Goal: Communication & Community: Share content

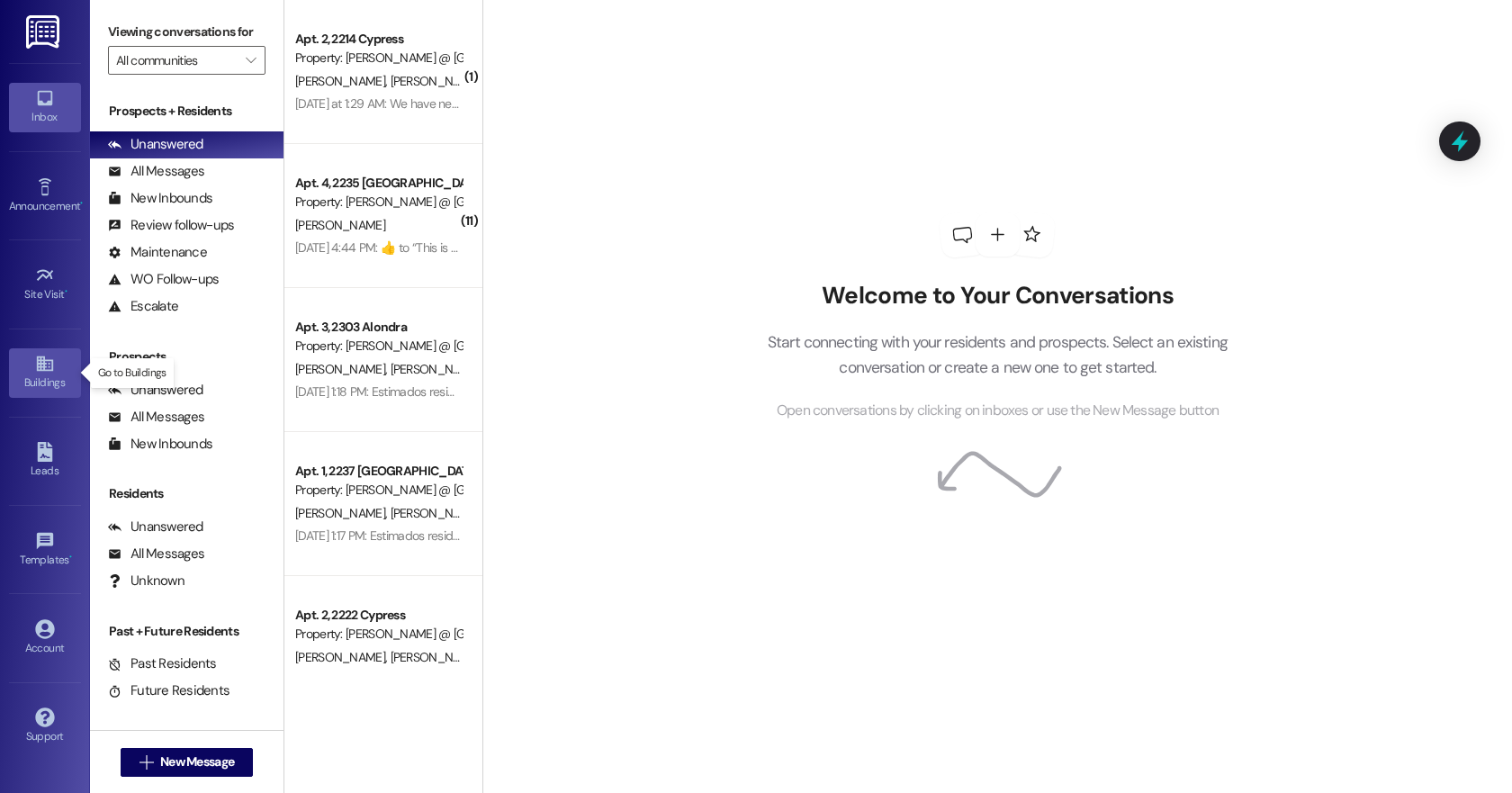
click at [41, 377] on div "Buildings" at bounding box center [45, 382] width 90 height 18
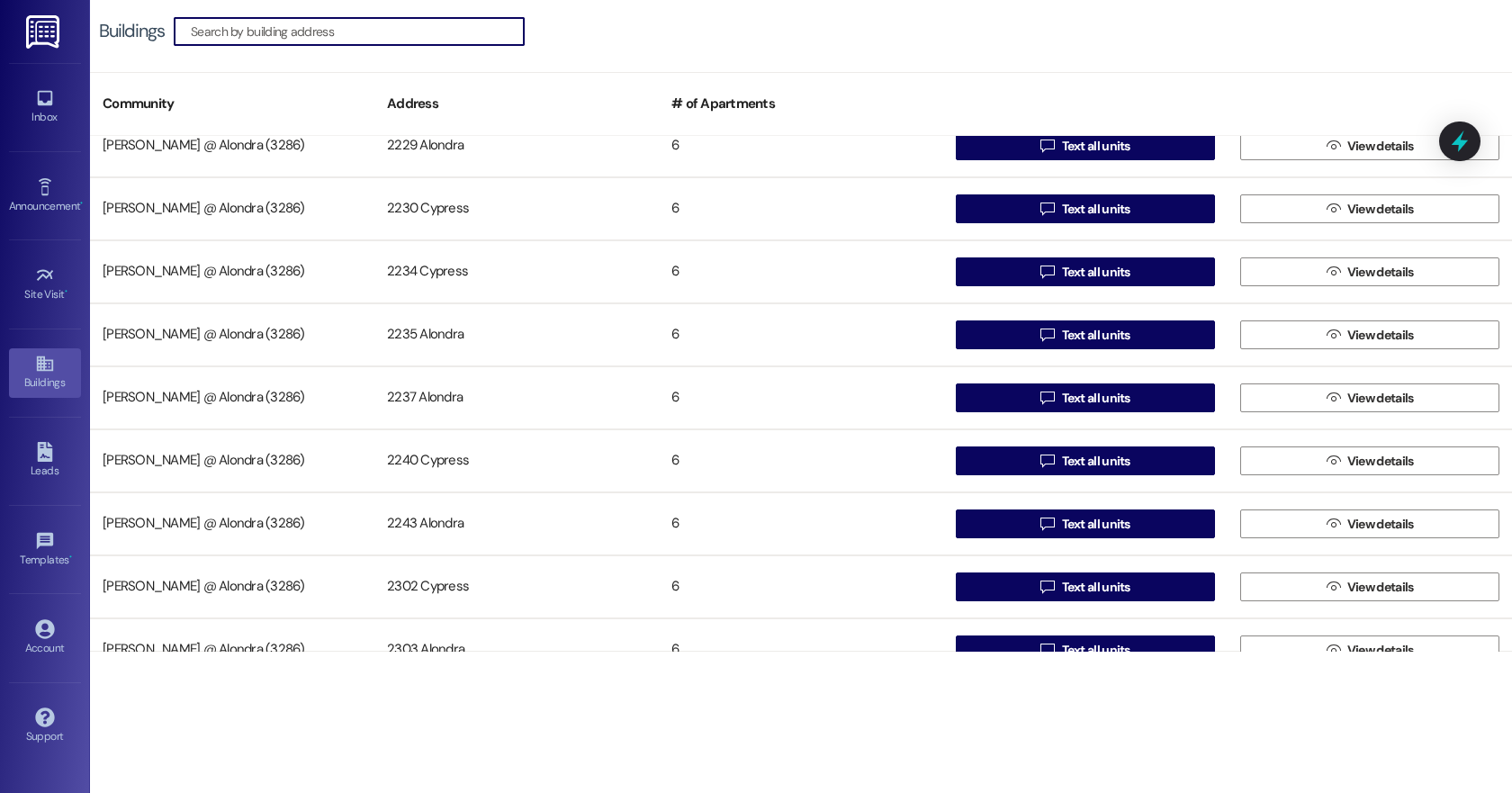
scroll to position [556, 0]
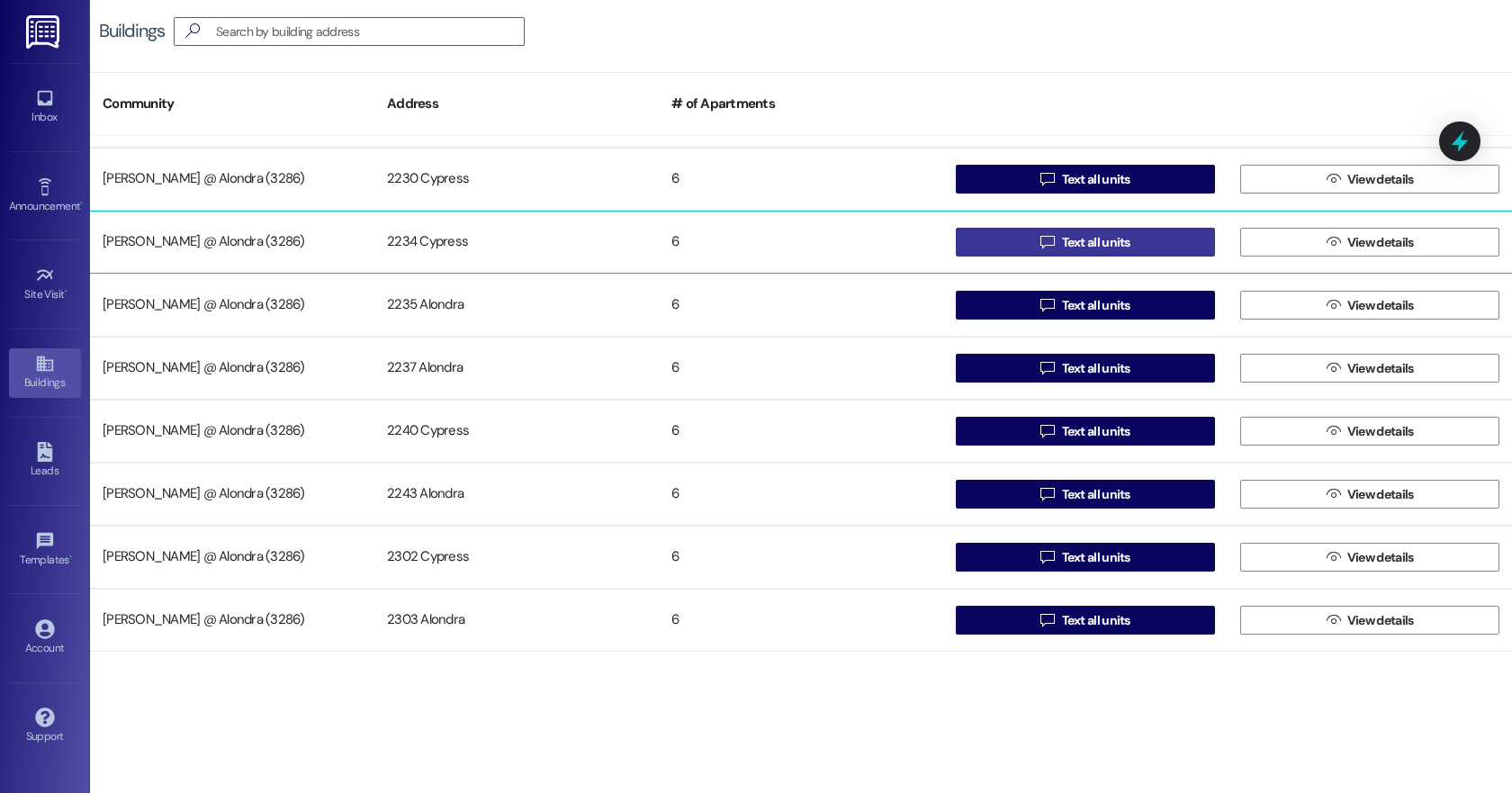
click at [1087, 243] on span "Text all units" at bounding box center [1096, 243] width 68 height 19
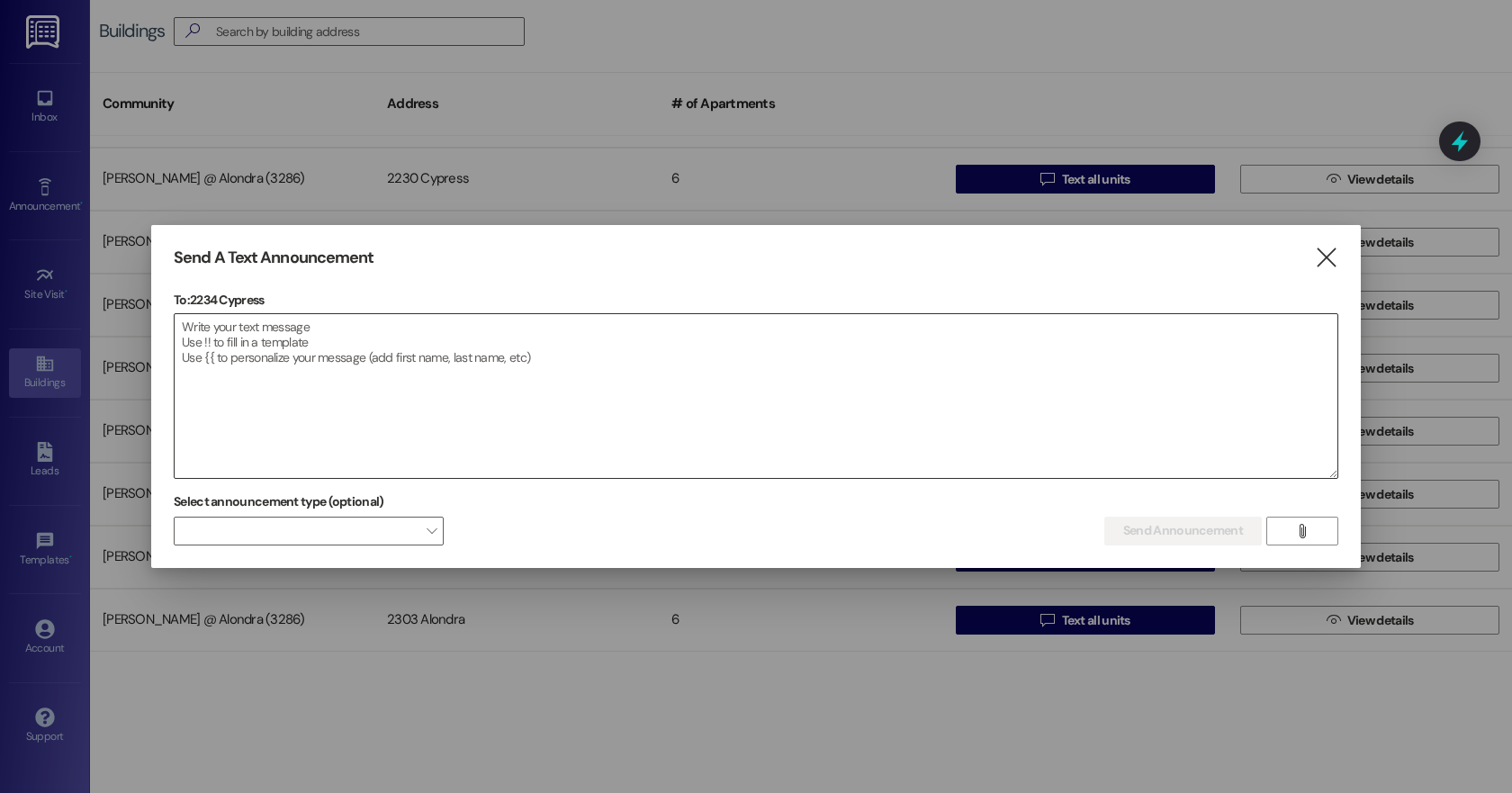
click at [200, 382] on textarea at bounding box center [756, 396] width 1163 height 164
click at [219, 339] on textarea at bounding box center [756, 396] width 1163 height 164
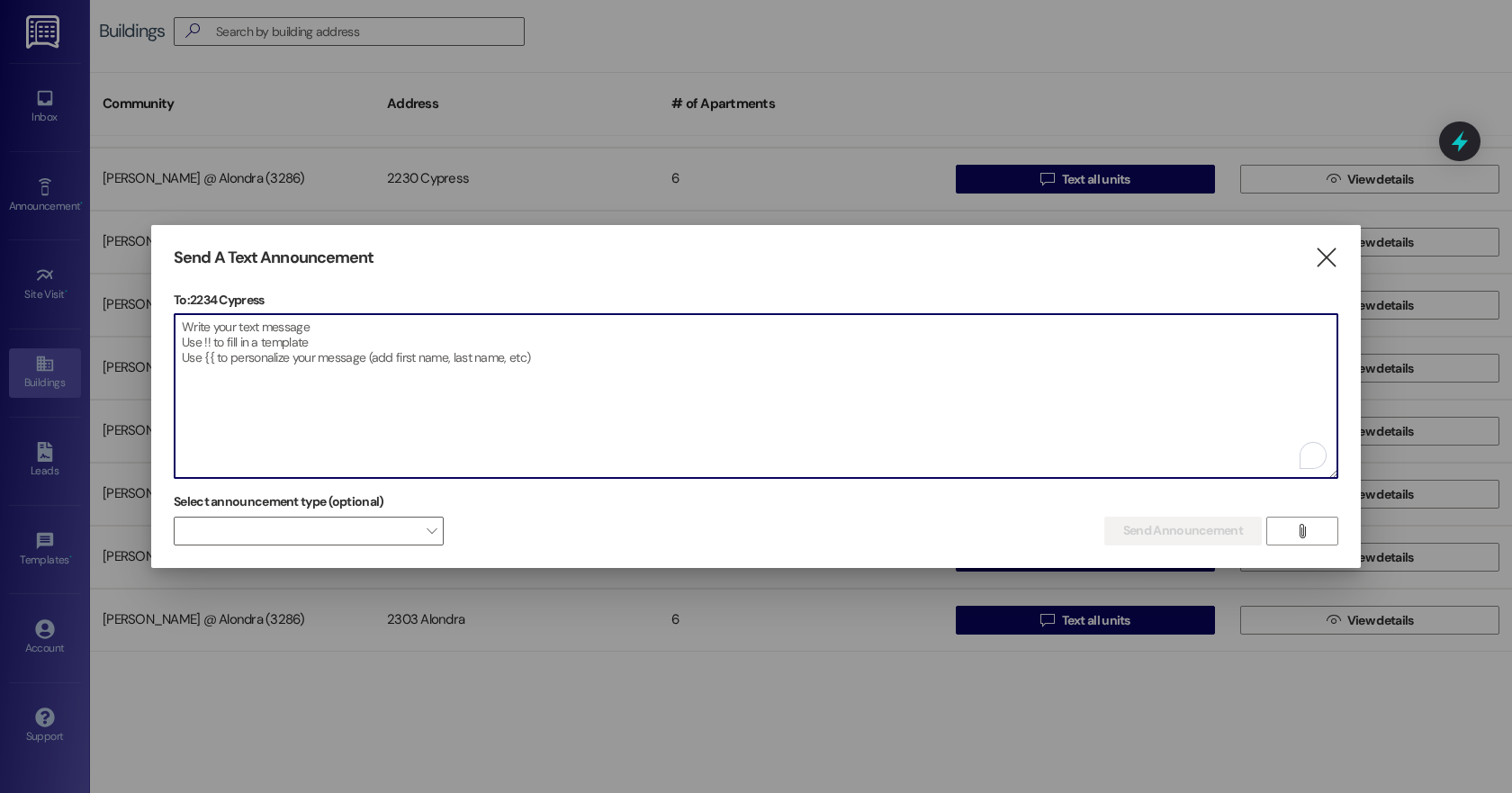
paste textarea "Dear Residents of 2234 Cypress, Please be advised that the water service will b…"
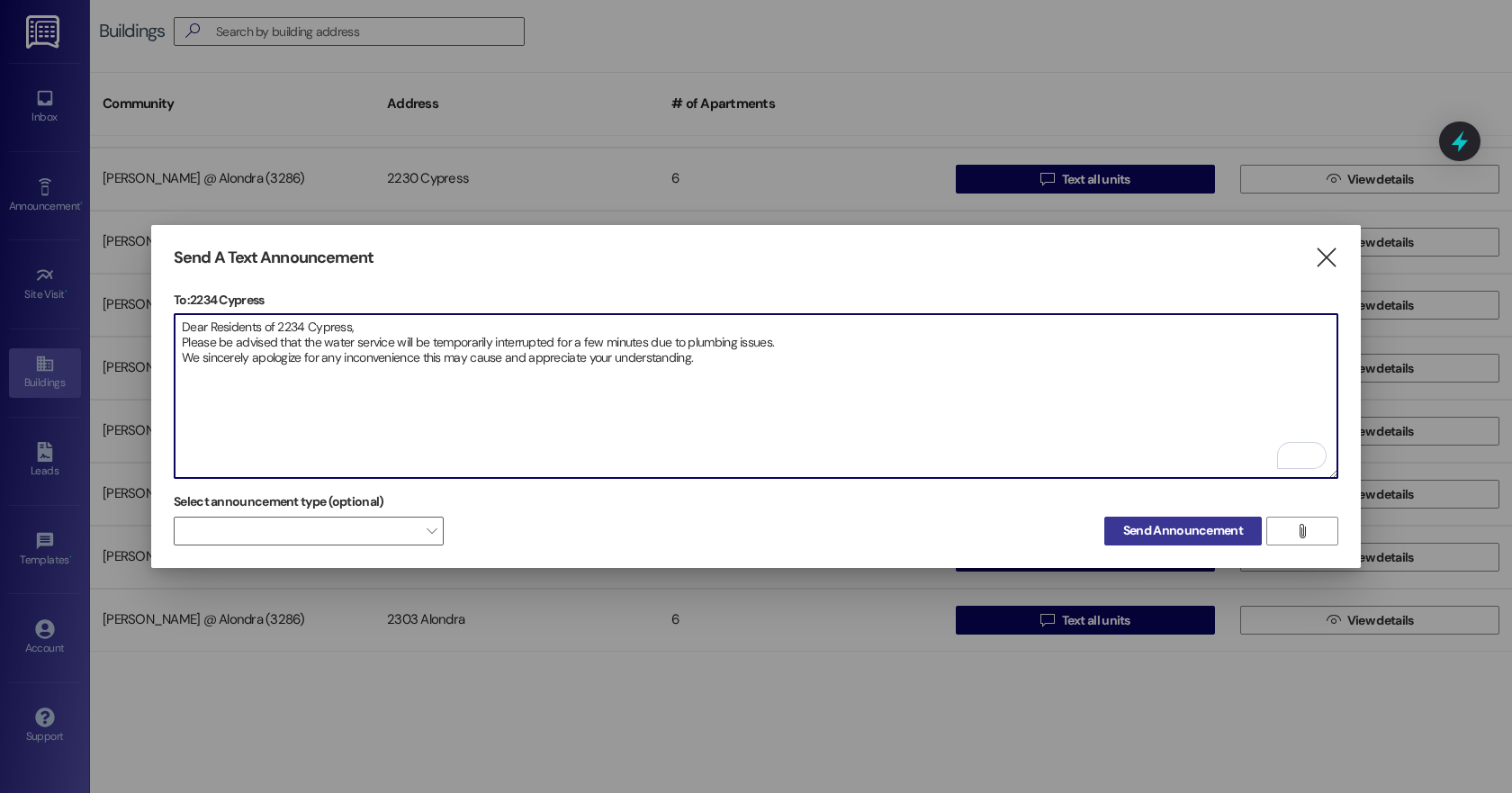
type textarea "Dear Residents of 2234 Cypress, Please be advised that the water service will b…"
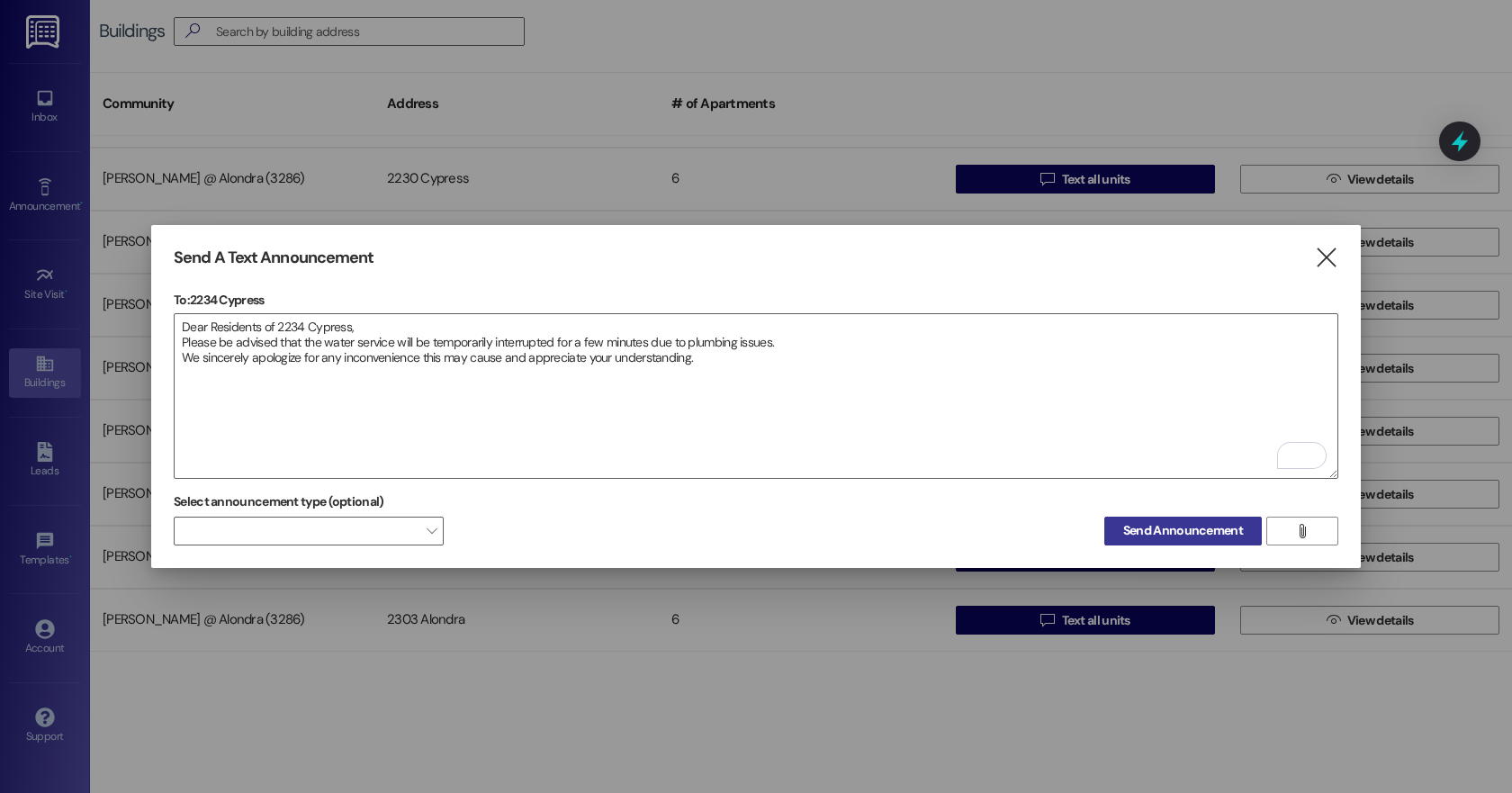
click at [1189, 527] on span "Send Announcement" at bounding box center [1183, 531] width 120 height 19
